Goal: Task Accomplishment & Management: Manage account settings

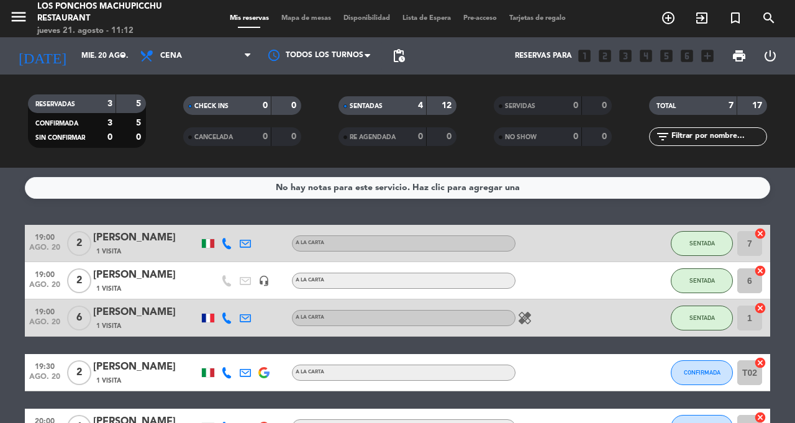
click at [118, 63] on input "mié. 20 ago." at bounding box center [124, 55] width 99 height 21
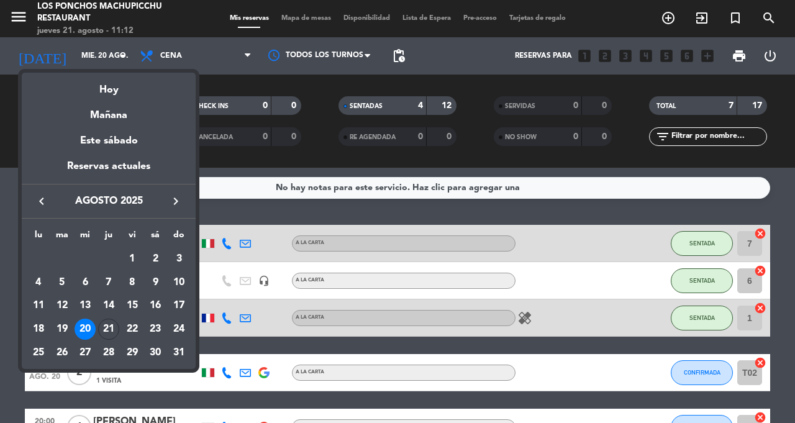
click at [111, 322] on div "21" at bounding box center [108, 329] width 21 height 21
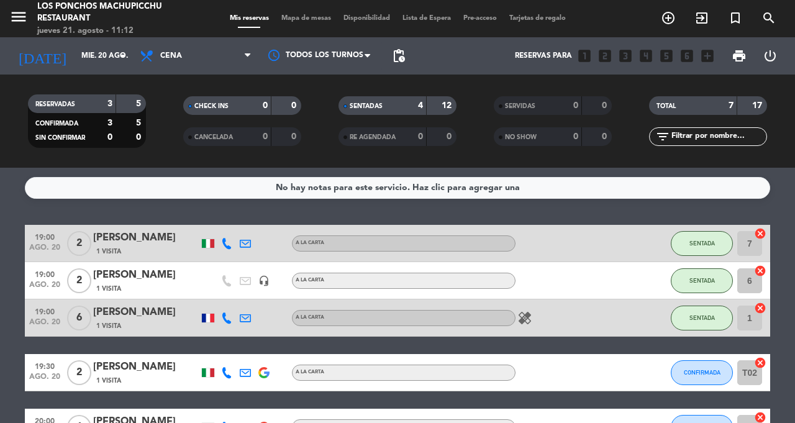
type input "jue. 21 ago."
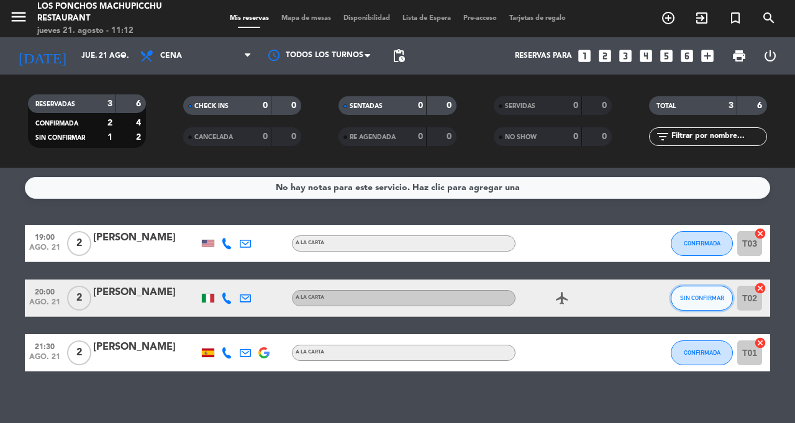
click at [699, 297] on span "SIN CONFIRMAR" at bounding box center [702, 297] width 44 height 7
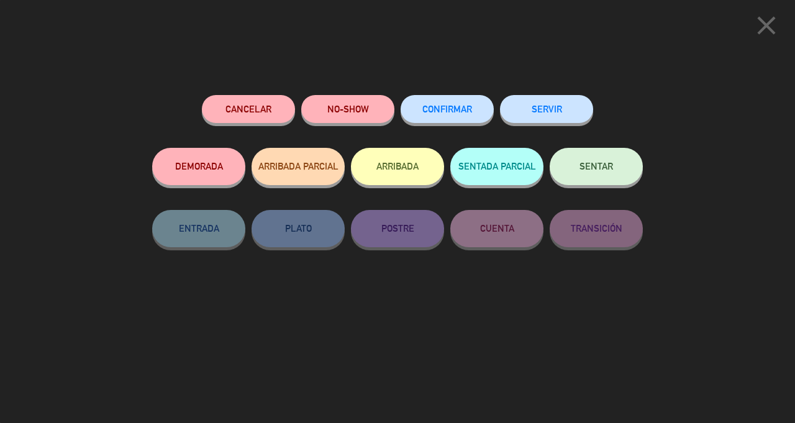
click at [462, 107] on span "CONFIRMAR" at bounding box center [447, 109] width 50 height 11
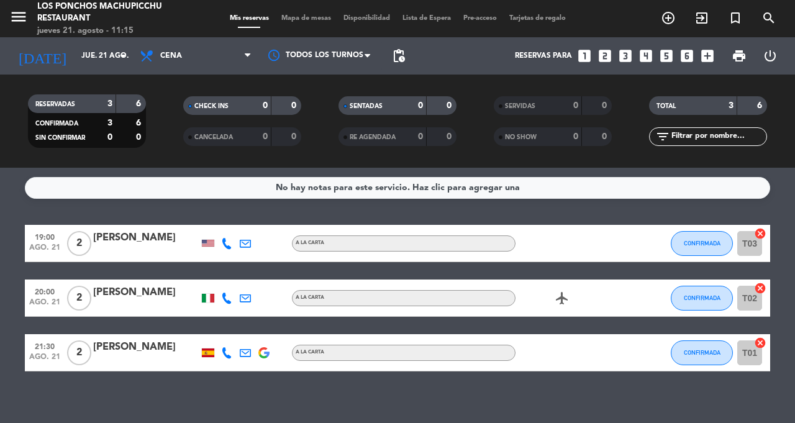
click at [114, 60] on input "jue. 21 ago." at bounding box center [124, 55] width 99 height 21
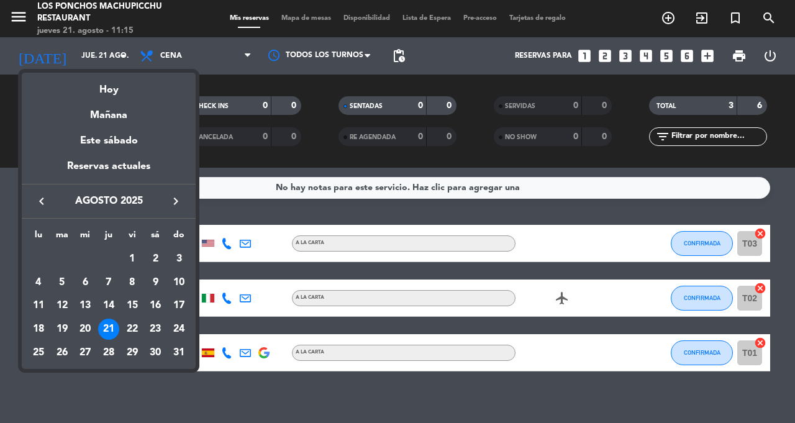
click at [86, 327] on div "20" at bounding box center [85, 329] width 21 height 21
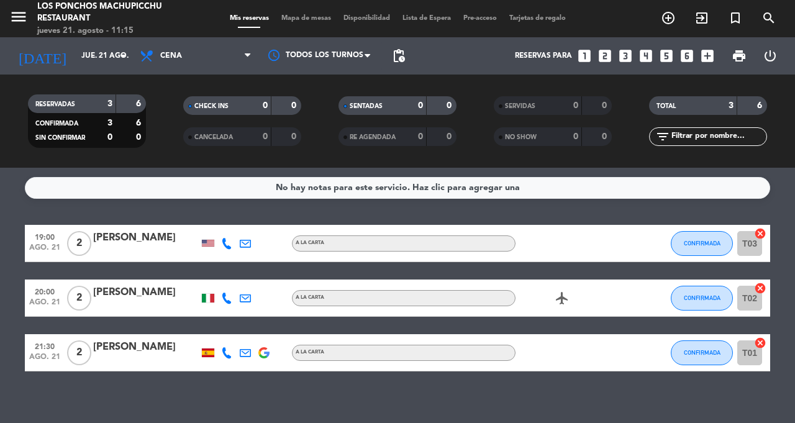
type input "mié. 20 ago."
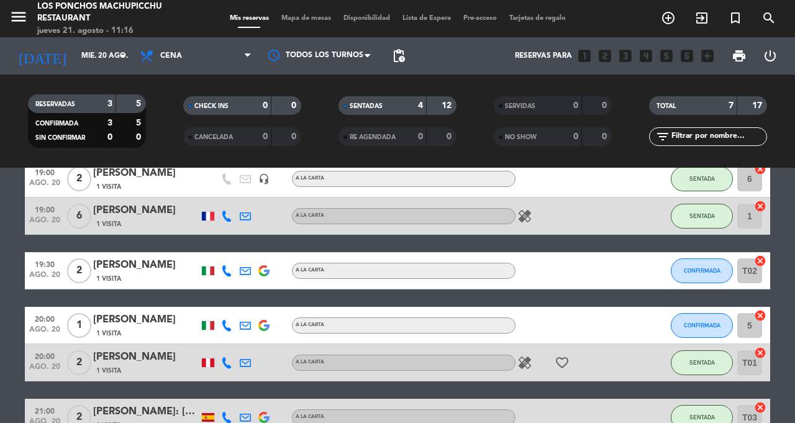
scroll to position [137, 0]
